Goal: Information Seeking & Learning: Learn about a topic

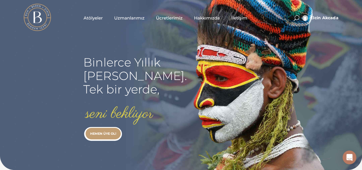
click at [96, 18] on span "Atölyeler" at bounding box center [93, 18] width 19 height 7
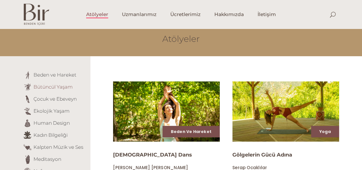
scroll to position [57, 0]
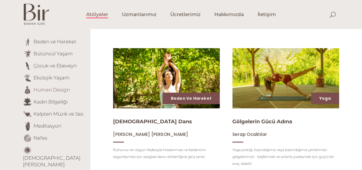
click at [56, 88] on link "Human Design" at bounding box center [52, 89] width 36 height 6
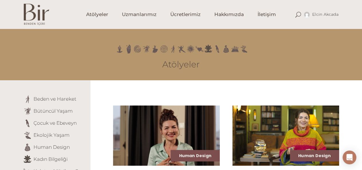
scroll to position [57, 0]
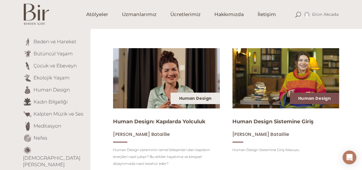
click at [196, 101] on link "Human Design" at bounding box center [195, 98] width 33 height 6
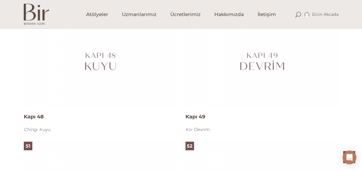
scroll to position [3350, 0]
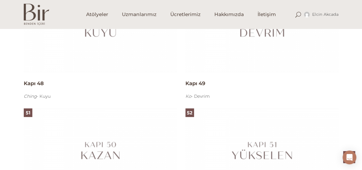
click at [41, 86] on h4 "Kapı 48" at bounding box center [100, 83] width 153 height 7
click at [37, 84] on h4 "Kapı 48" at bounding box center [100, 83] width 153 height 7
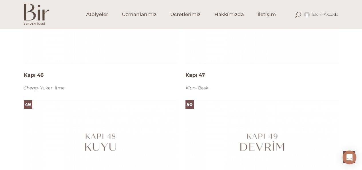
scroll to position [3236, 0]
click at [101, 13] on span "Atölyeler" at bounding box center [97, 14] width 22 height 7
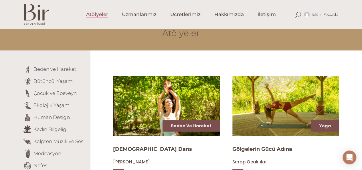
scroll to position [57, 0]
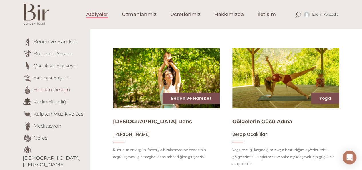
click at [61, 90] on link "Human Design" at bounding box center [52, 89] width 36 height 6
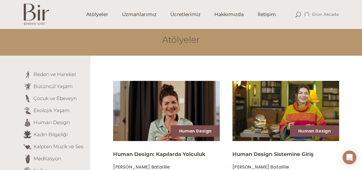
scroll to position [86, 0]
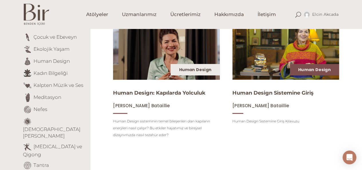
click at [194, 70] on link "Human Design" at bounding box center [195, 70] width 33 height 6
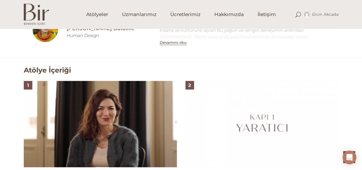
scroll to position [315, 0]
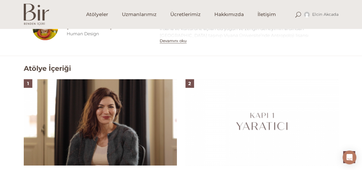
click at [91, 108] on img at bounding box center [100, 122] width 153 height 86
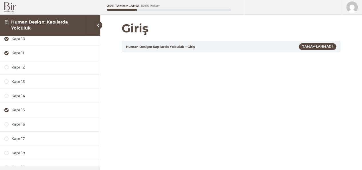
scroll to position [166, 0]
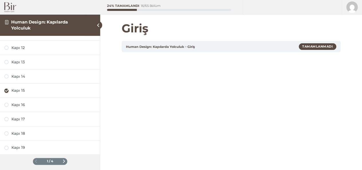
click at [62, 160] on span at bounding box center [63, 160] width 3 height 3
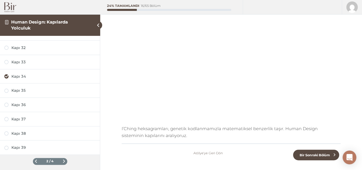
scroll to position [111, 0]
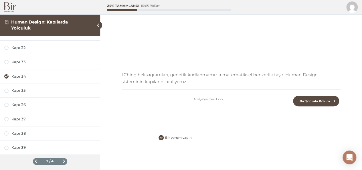
click at [62, 159] on span at bounding box center [63, 160] width 3 height 3
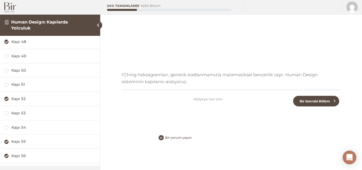
scroll to position [0, 0]
click at [23, 42] on div "Kapı 40" at bounding box center [53, 42] width 84 height 5
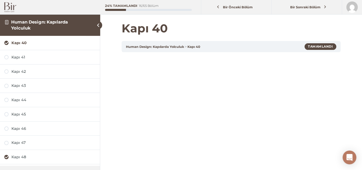
click at [195, 47] on link "Kapı 40" at bounding box center [194, 47] width 13 height 4
click at [322, 46] on div "Tamamlandı" at bounding box center [321, 46] width 32 height 6
click at [11, 11] on img at bounding box center [10, 7] width 12 height 10
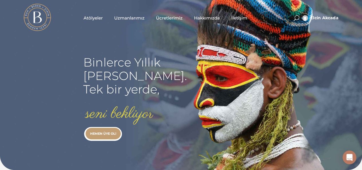
click at [94, 16] on span "Atölyeler" at bounding box center [93, 18] width 19 height 7
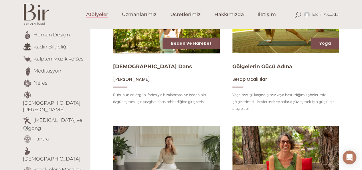
scroll to position [115, 0]
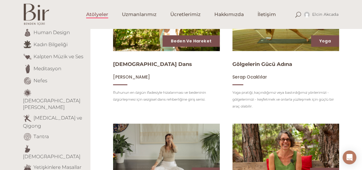
click at [141, 42] on img at bounding box center [167, 21] width 110 height 62
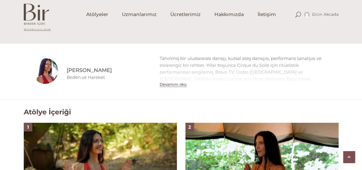
scroll to position [315, 0]
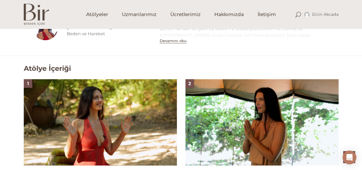
click at [126, 102] on img at bounding box center [100, 122] width 153 height 86
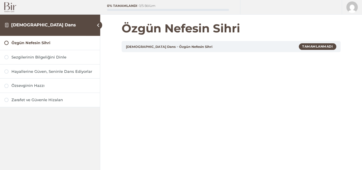
click at [241, 50] on div "[DEMOGRAPHIC_DATA] Dans Özgün Nefesin Sihri Tamamlanmadı" at bounding box center [231, 46] width 219 height 11
click at [8, 8] on img at bounding box center [10, 7] width 12 height 10
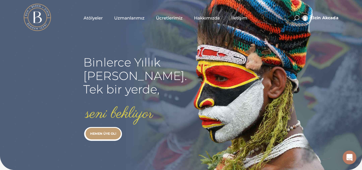
click at [131, 17] on span "Uzmanlarımız" at bounding box center [129, 18] width 30 height 7
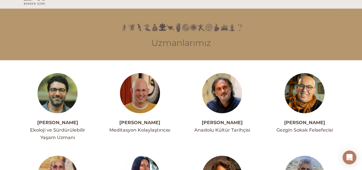
scroll to position [29, 0]
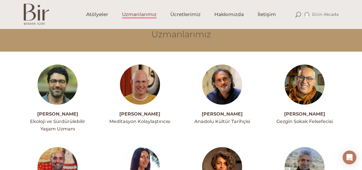
click at [67, 76] on img at bounding box center [58, 84] width 40 height 40
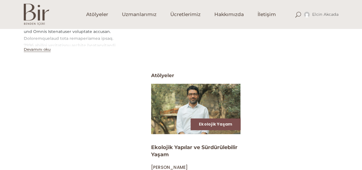
scroll to position [200, 0]
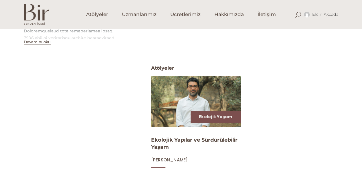
click at [217, 95] on img at bounding box center [196, 101] width 92 height 52
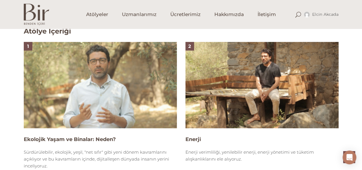
scroll to position [372, 0]
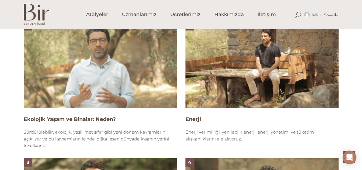
click at [129, 78] on img at bounding box center [100, 65] width 153 height 86
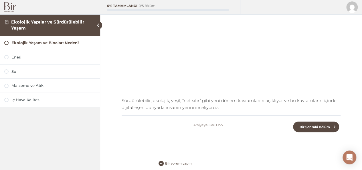
scroll to position [54, 0]
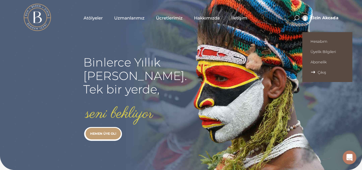
click at [314, 74] on span "Çıkış" at bounding box center [328, 72] width 34 height 5
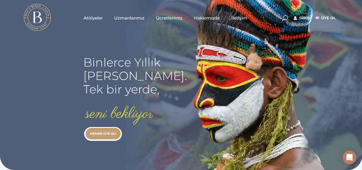
type input "[EMAIL_ADDRESS][DOMAIN_NAME]"
click at [304, 16] on link "Giriş" at bounding box center [302, 18] width 16 height 7
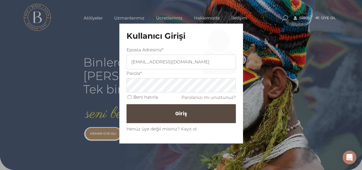
click at [128, 98] on input "Beni hatırla" at bounding box center [130, 97] width 4 height 4
checkbox input "true"
click at [142, 109] on button "Giriş" at bounding box center [181, 113] width 109 height 19
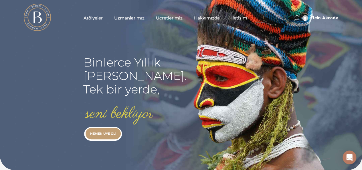
click at [96, 16] on span "Atölyeler" at bounding box center [93, 18] width 19 height 7
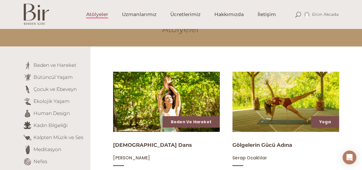
scroll to position [57, 0]
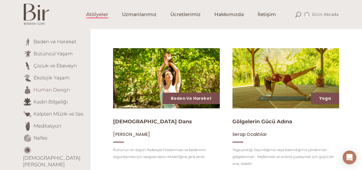
click at [60, 89] on link "Human Design" at bounding box center [52, 89] width 36 height 6
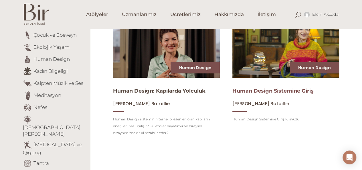
scroll to position [115, 0]
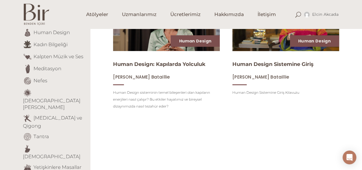
click at [278, 42] on img at bounding box center [286, 21] width 110 height 62
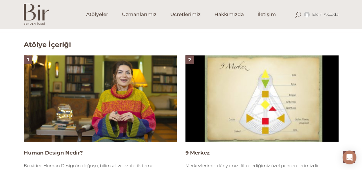
scroll to position [372, 0]
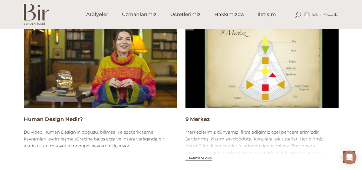
click at [154, 70] on img at bounding box center [100, 65] width 153 height 86
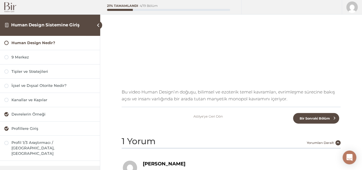
scroll to position [115, 0]
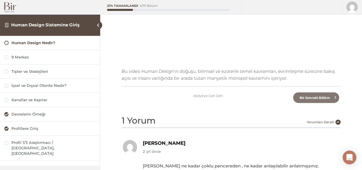
click at [313, 97] on span "Bir Sonraki Bölüm" at bounding box center [314, 98] width 37 height 4
